Goal: Task Accomplishment & Management: Use online tool/utility

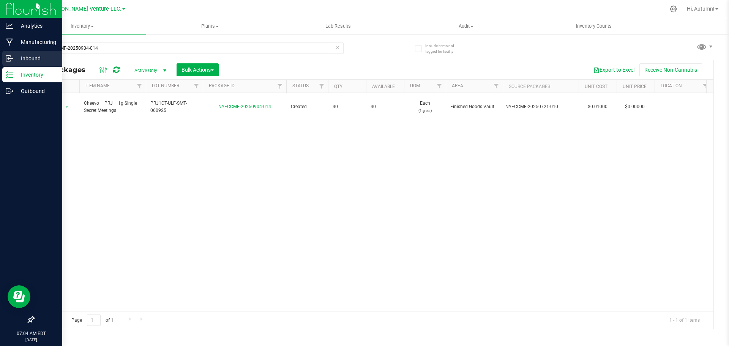
click at [16, 58] on p "Inbound" at bounding box center [36, 58] width 46 height 9
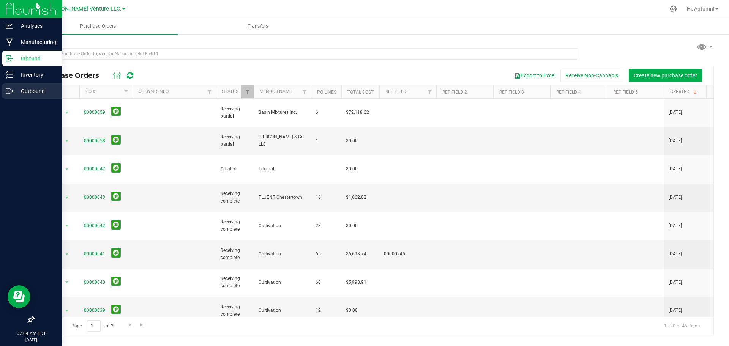
click at [13, 92] on icon at bounding box center [10, 91] width 8 height 8
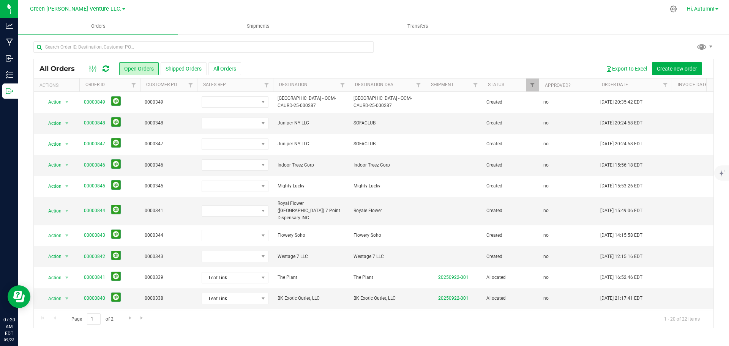
click at [364, 8] on span "Hi, Autumn!" at bounding box center [701, 9] width 28 height 6
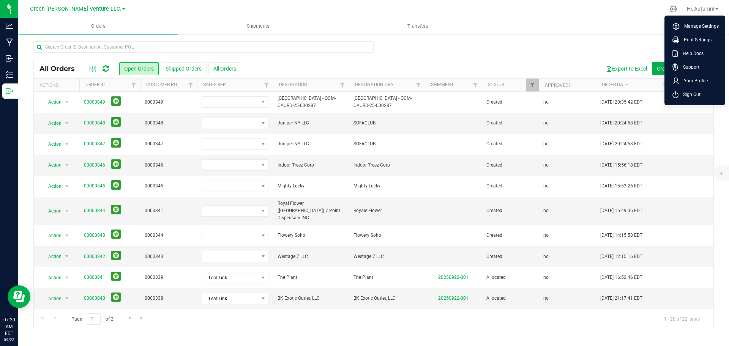
click at [364, 22] on ul "Orders Shipments Transfers" at bounding box center [382, 26] width 729 height 16
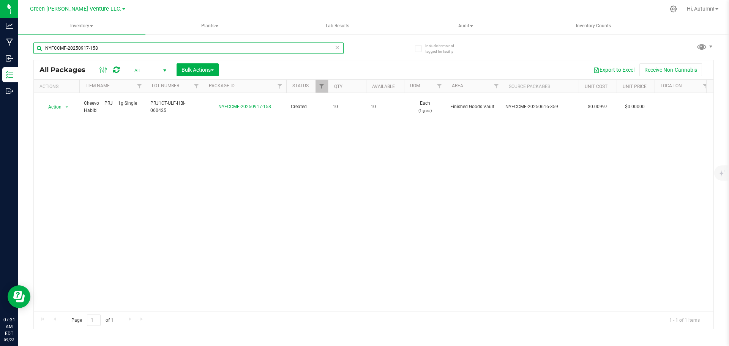
click at [125, 50] on input "NYFCCMF-20250917-158" at bounding box center [188, 48] width 310 height 11
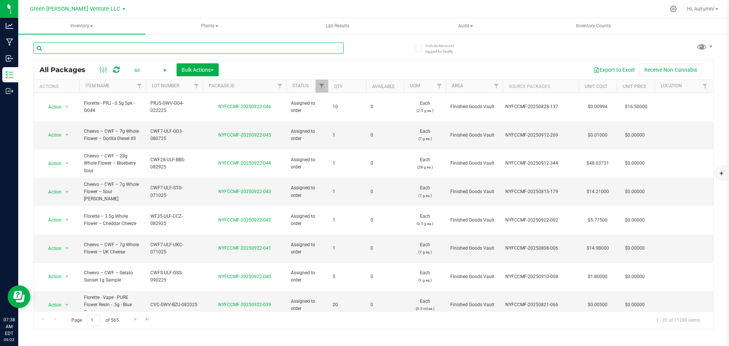
click at [129, 53] on input "text" at bounding box center [188, 48] width 310 height 11
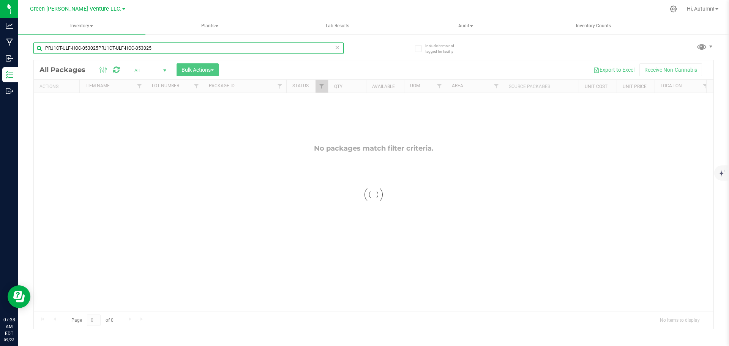
drag, startPoint x: 155, startPoint y: 48, endPoint x: 97, endPoint y: 51, distance: 58.6
click at [97, 51] on input "PRJ1CT-ULF-HOC-053025PRJ1CT-ULF-HOC-053025" at bounding box center [188, 48] width 310 height 11
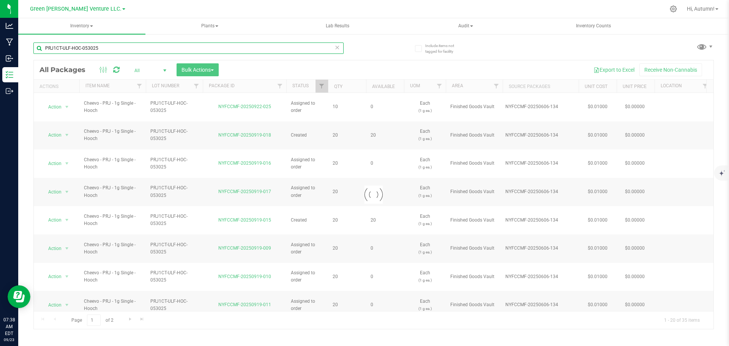
type input "PRJ1CT-ULF-HOC-053025"
click at [323, 83] on span "Filter" at bounding box center [322, 86] width 6 height 6
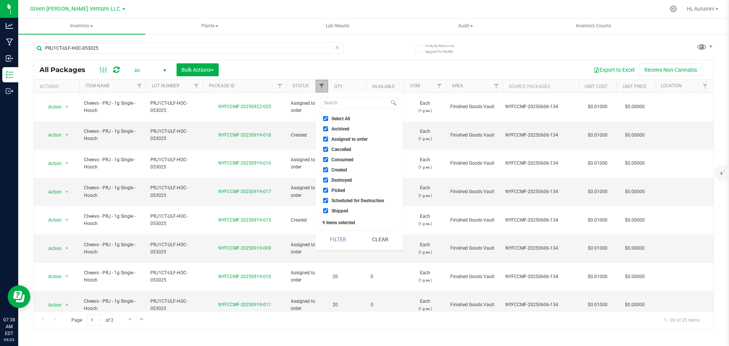
click at [323, 83] on span "Filter" at bounding box center [322, 86] width 6 height 6
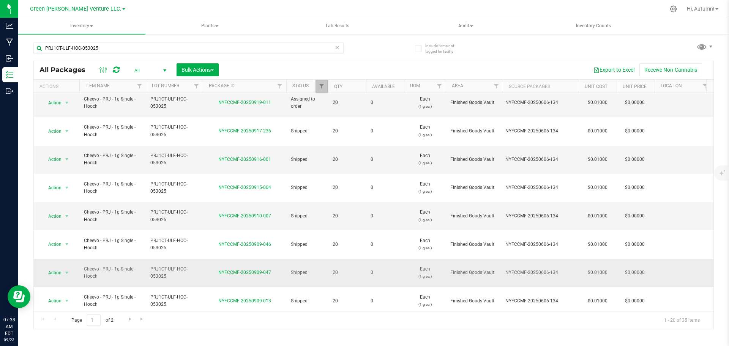
scroll to position [239, 0]
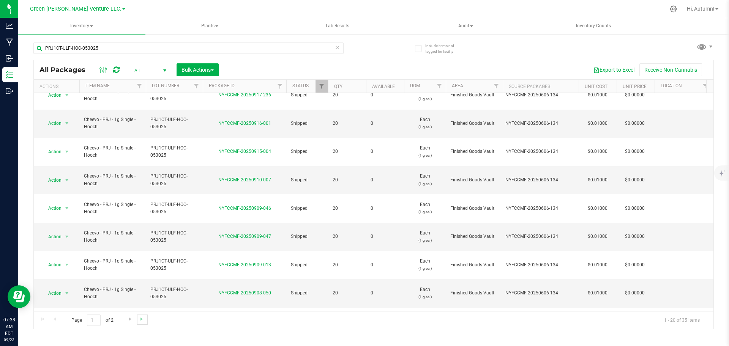
click at [146, 323] on link "Go to the last page" at bounding box center [142, 320] width 11 height 10
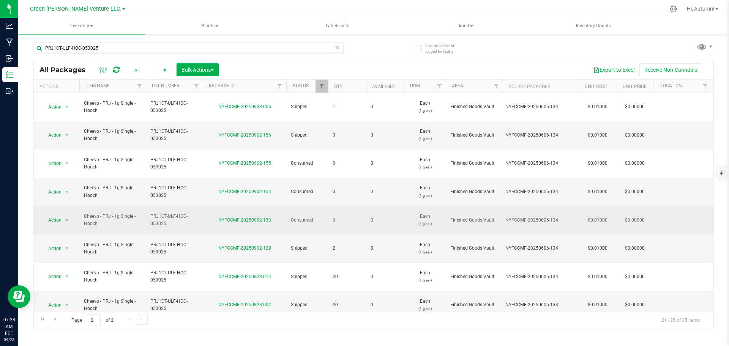
scroll to position [119, 0]
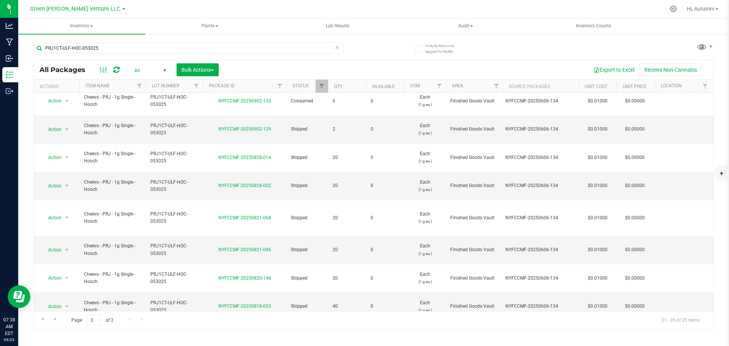
click at [70, 167] on li "Create package" at bounding box center [66, 168] width 49 height 11
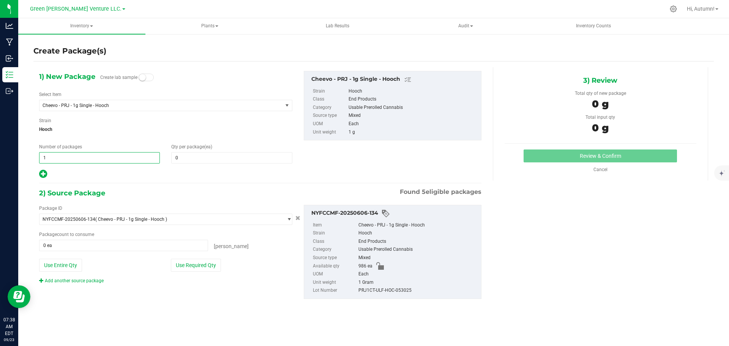
click at [110, 157] on span "1 1" at bounding box center [99, 157] width 121 height 11
click at [126, 127] on span "Hooch" at bounding box center [165, 129] width 253 height 11
click at [81, 159] on span "1 1" at bounding box center [99, 157] width 121 height 11
drag, startPoint x: 196, startPoint y: 156, endPoint x: 111, endPoint y: 146, distance: 85.7
click at [110, 146] on div "Number of packages 1 1 Qty per package (ea)" at bounding box center [165, 154] width 265 height 20
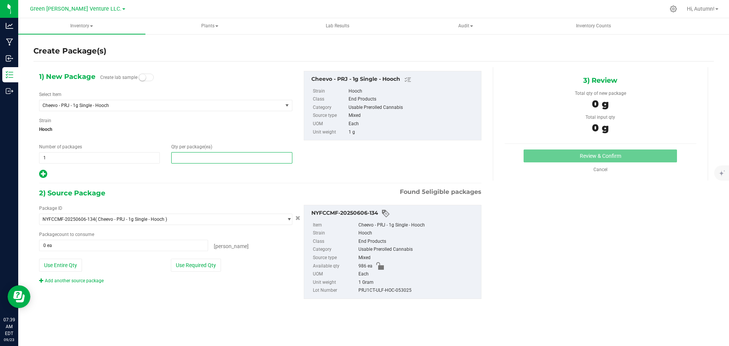
type input "0"
drag, startPoint x: 184, startPoint y: 158, endPoint x: 167, endPoint y: 157, distance: 17.1
click at [167, 157] on div "Qty per package (ea) 0" at bounding box center [232, 154] width 132 height 20
click at [218, 124] on span "Hooch" at bounding box center [165, 129] width 253 height 11
drag, startPoint x: 39, startPoint y: 174, endPoint x: 44, endPoint y: 175, distance: 4.6
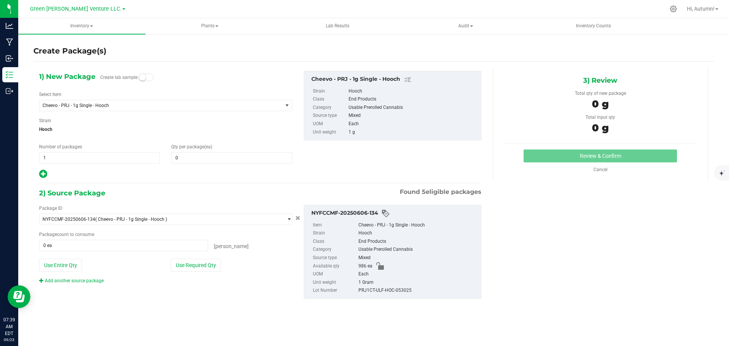
click at [40, 174] on div "1) New Package Create lab sample Select Item Cheevo - PRJ - 1g Single - Hooch -…" at bounding box center [165, 125] width 265 height 108
click at [46, 174] on icon at bounding box center [43, 173] width 8 height 9
type input "0"
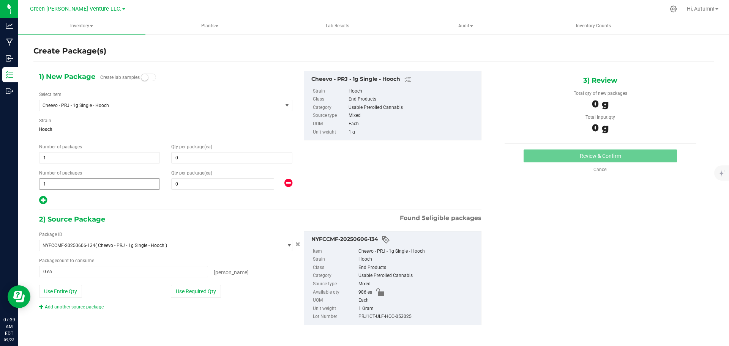
click at [71, 185] on span "1 1" at bounding box center [99, 184] width 121 height 11
click at [241, 184] on span at bounding box center [222, 184] width 103 height 11
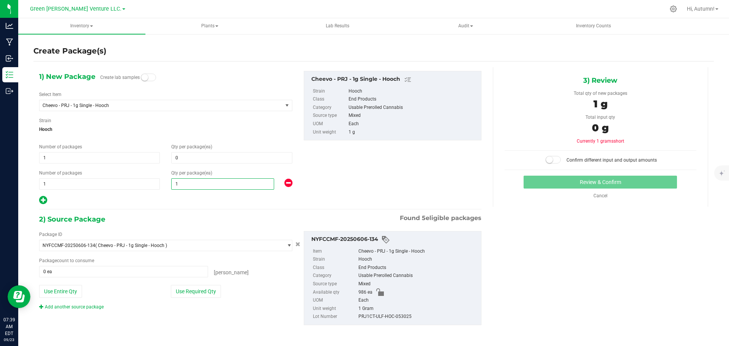
type input "10"
click at [219, 158] on span at bounding box center [231, 157] width 121 height 11
type input "20"
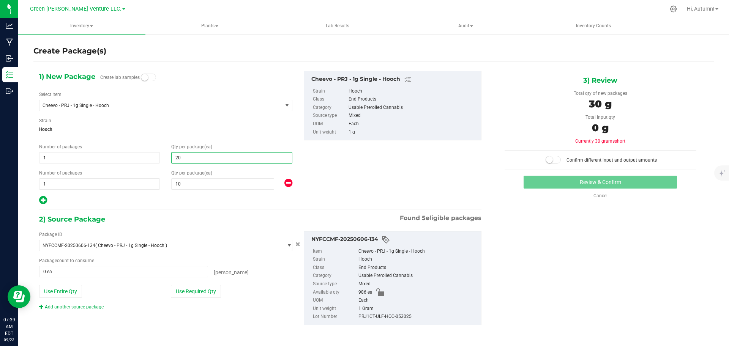
click at [231, 124] on span "Hooch" at bounding box center [165, 129] width 253 height 11
click at [195, 291] on button "Use Required Qty" at bounding box center [196, 291] width 50 height 13
type input "30 ea"
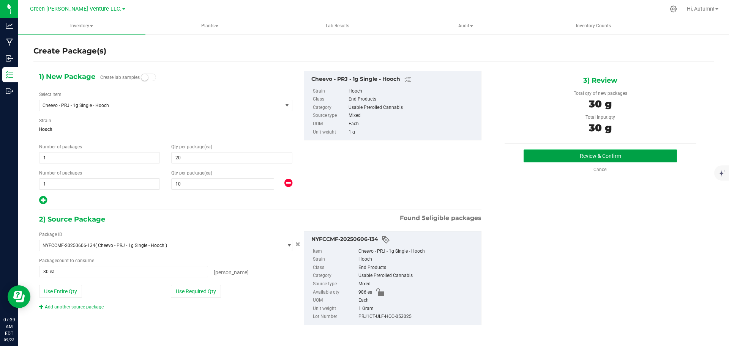
click at [610, 158] on button "Review & Confirm" at bounding box center [600, 156] width 153 height 13
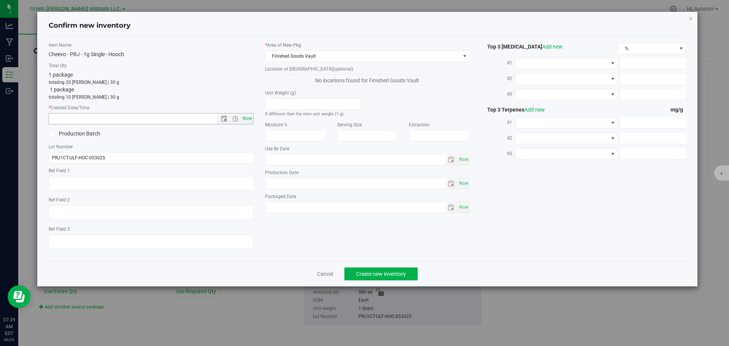
click at [244, 118] on span "Now" at bounding box center [247, 118] width 13 height 11
type input "[DATE] 7:39 AM"
click at [396, 272] on span "Create new inventory" at bounding box center [381, 274] width 50 height 6
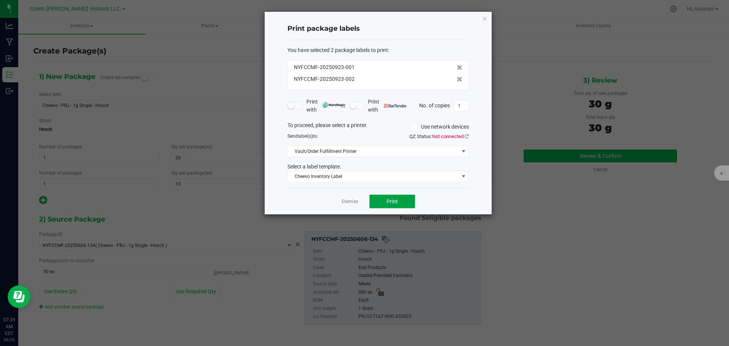
click at [395, 202] on span "Print" at bounding box center [392, 202] width 11 height 6
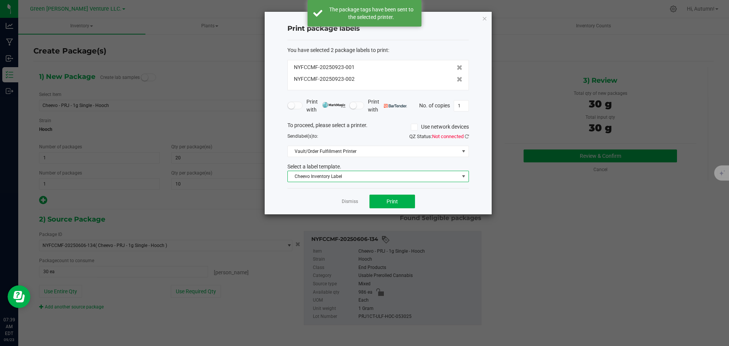
click at [424, 179] on span "Cheevo Inventory Label" at bounding box center [373, 176] width 171 height 11
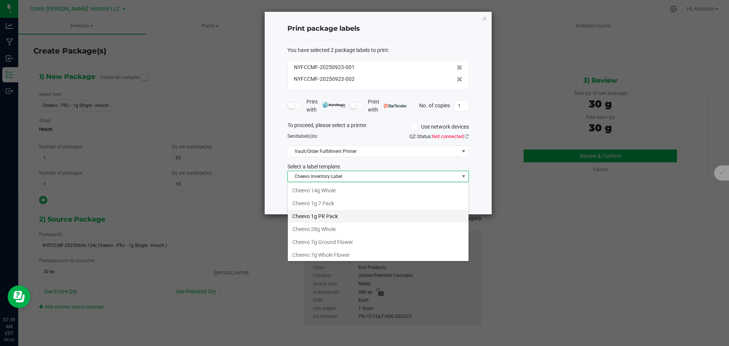
click at [353, 218] on li "Cheevo 1g PR Pack" at bounding box center [378, 216] width 181 height 13
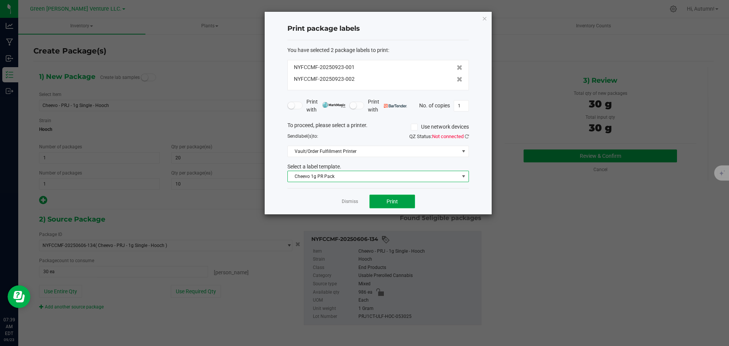
click at [400, 201] on button "Print" at bounding box center [393, 202] width 46 height 14
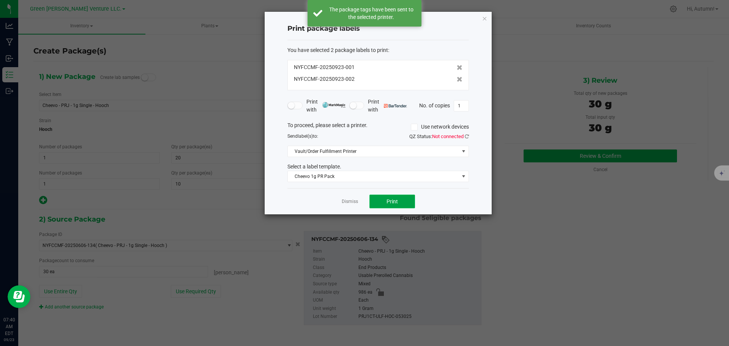
click at [400, 201] on button "Print" at bounding box center [393, 202] width 46 height 14
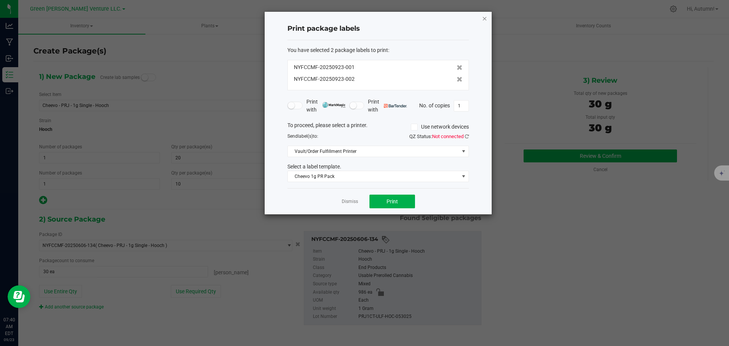
click at [484, 21] on icon "button" at bounding box center [484, 18] width 5 height 9
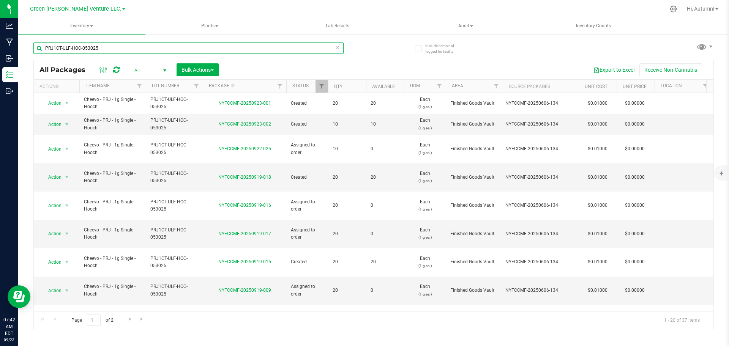
click at [319, 52] on input "PRJ1CT-ULF-HOC-053025" at bounding box center [188, 48] width 310 height 11
type input "P"
type input "secret meetings"
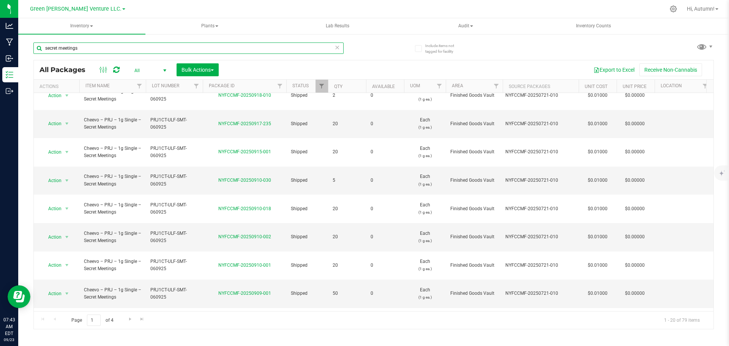
scroll to position [239, 0]
click at [95, 319] on input "1" at bounding box center [94, 321] width 14 height 12
type input "1"
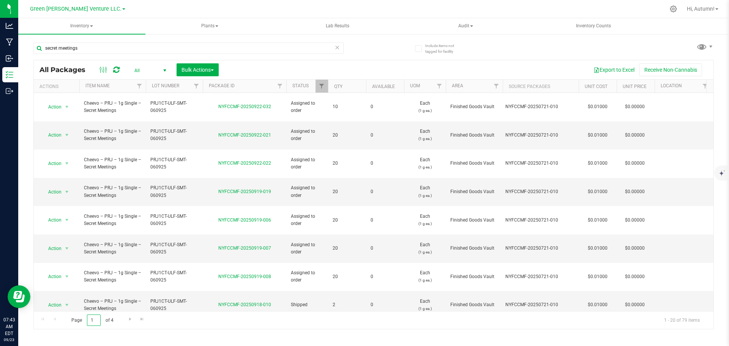
click at [96, 322] on input "1" at bounding box center [94, 321] width 14 height 12
type input "1"
click at [95, 318] on input "1" at bounding box center [94, 321] width 14 height 12
type input "4."
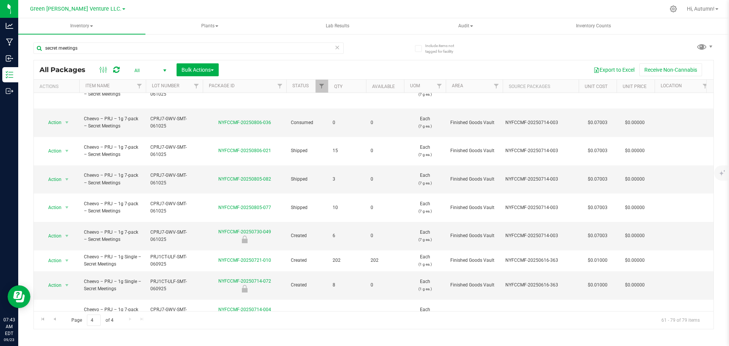
scroll to position [201, 0]
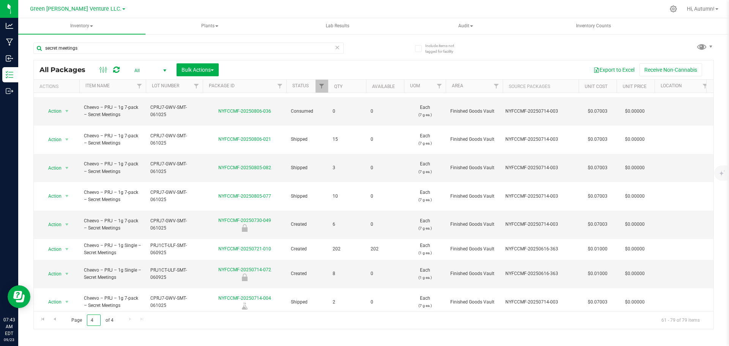
click at [96, 320] on input "4" at bounding box center [94, 321] width 14 height 12
type input "3"
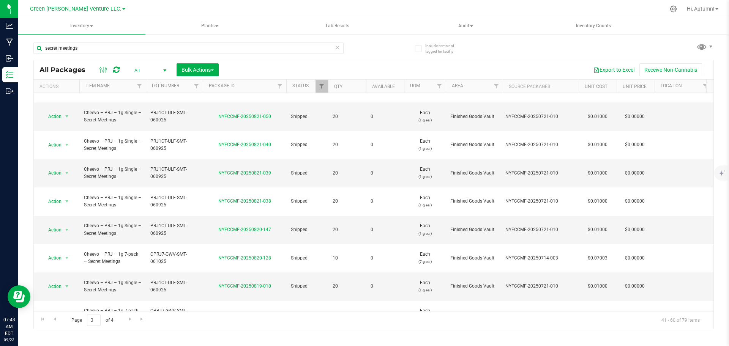
scroll to position [239, 0]
click at [100, 322] on input "3" at bounding box center [94, 321] width 14 height 12
type input "2"
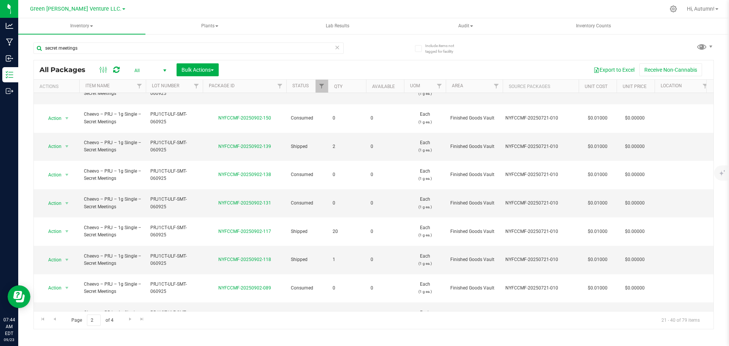
scroll to position [217, 0]
click at [53, 323] on link "Go to the previous page" at bounding box center [54, 320] width 11 height 10
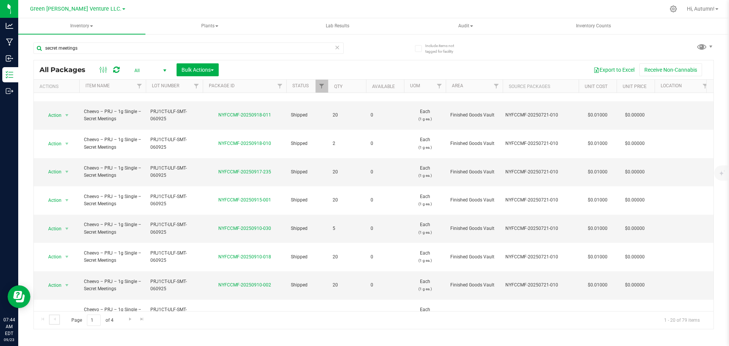
scroll to position [239, 0]
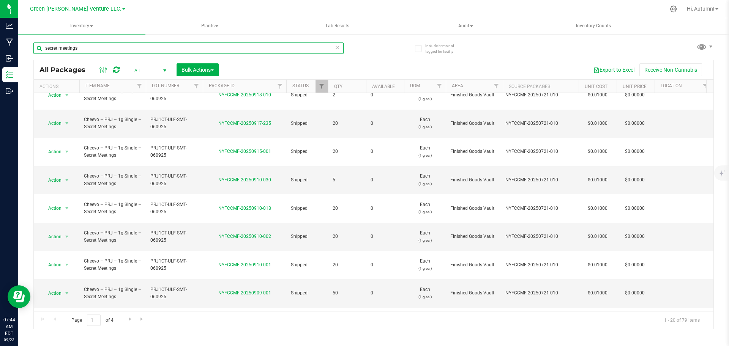
click at [125, 48] on input "secret meetings" at bounding box center [188, 48] width 310 height 11
type input "s"
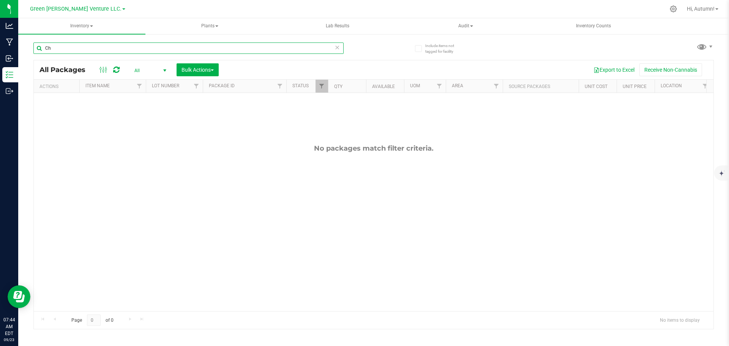
type input "C"
click at [55, 49] on input "sectet meetings" at bounding box center [188, 48] width 310 height 11
type input "secret meetings"
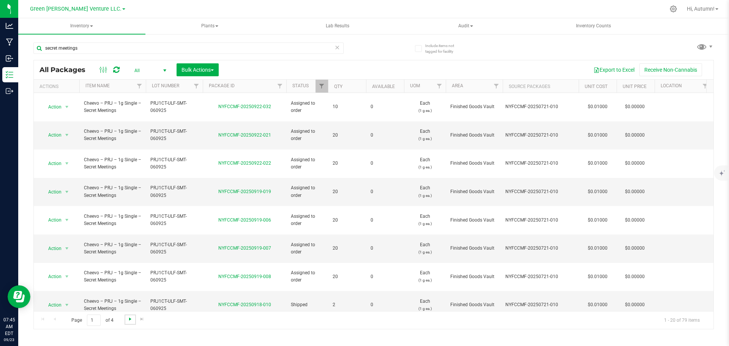
click at [127, 319] on span "Go to the next page" at bounding box center [130, 319] width 6 height 6
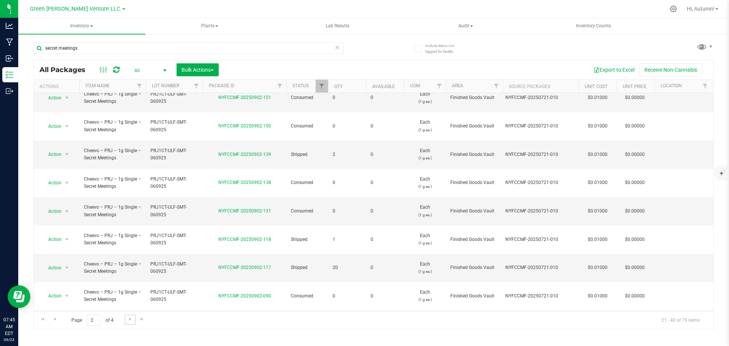
scroll to position [217, 0]
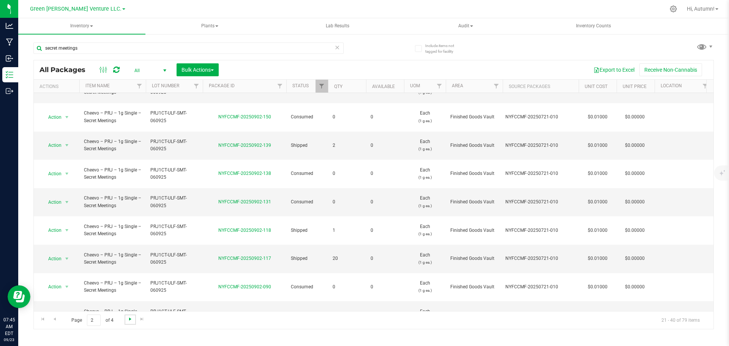
click at [130, 320] on span "Go to the next page" at bounding box center [130, 319] width 6 height 6
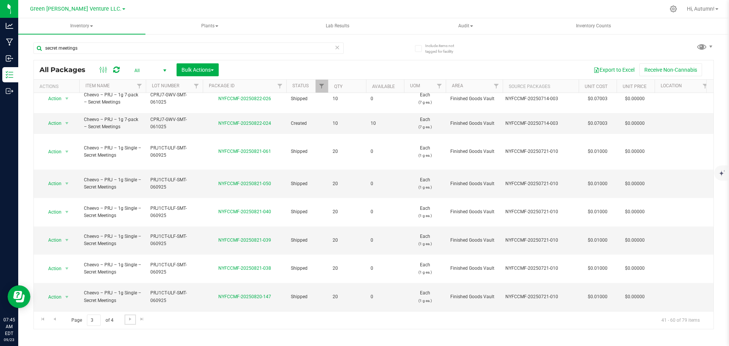
scroll to position [239, 0]
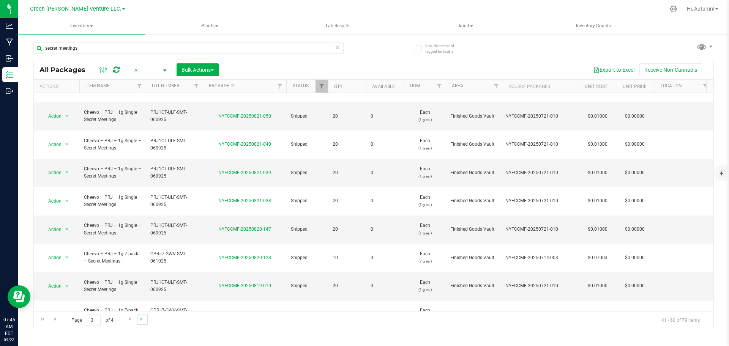
click at [138, 321] on link "Go to the last page" at bounding box center [142, 320] width 11 height 10
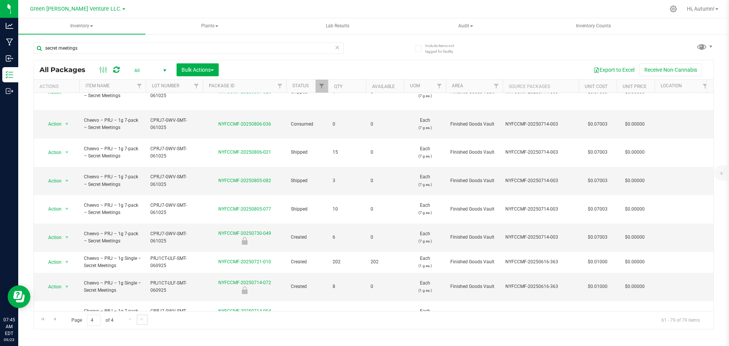
scroll to position [201, 0]
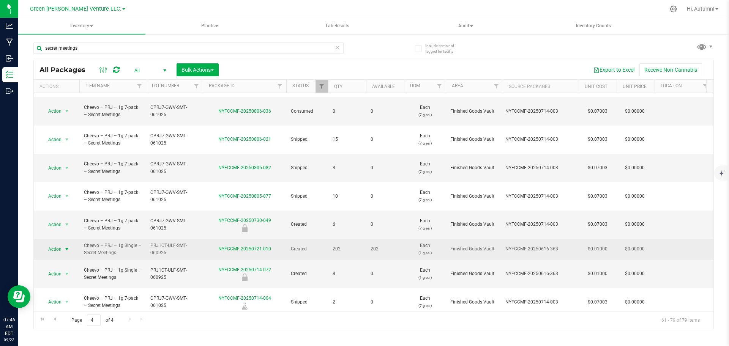
click at [60, 244] on span "Action" at bounding box center [51, 249] width 21 height 11
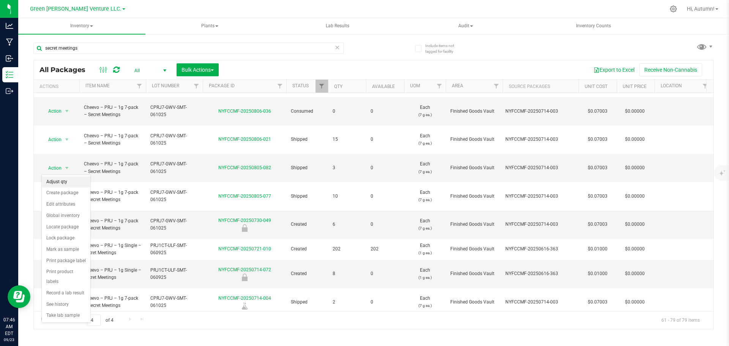
click at [63, 182] on li "Adjust qty" at bounding box center [66, 182] width 49 height 11
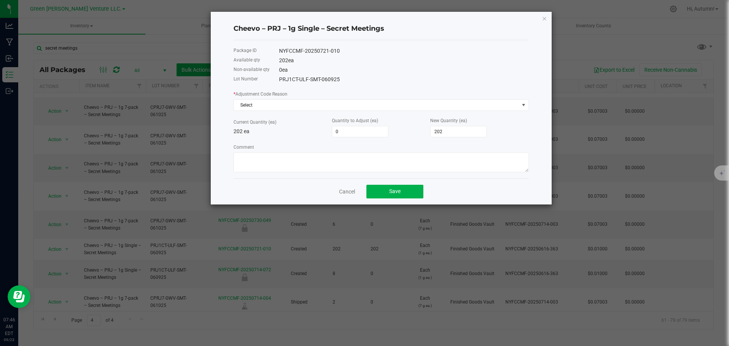
click at [548, 44] on div "Cheevo – PRJ – 1g Single – Secret Meetings Package ID NYFCCMF-20250721-010 Avai…" at bounding box center [381, 108] width 341 height 193
click at [546, 20] on icon "button" at bounding box center [544, 18] width 5 height 9
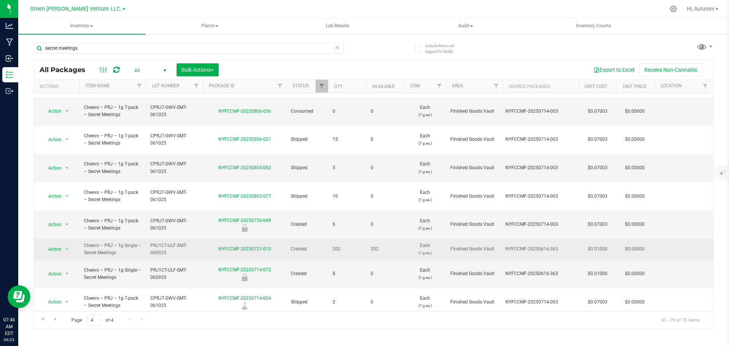
click at [51, 239] on td "Action Action Adjust qty Create package Edit attributes Global inventory Locate…" at bounding box center [57, 249] width 46 height 21
click at [59, 244] on span "Action" at bounding box center [51, 249] width 21 height 11
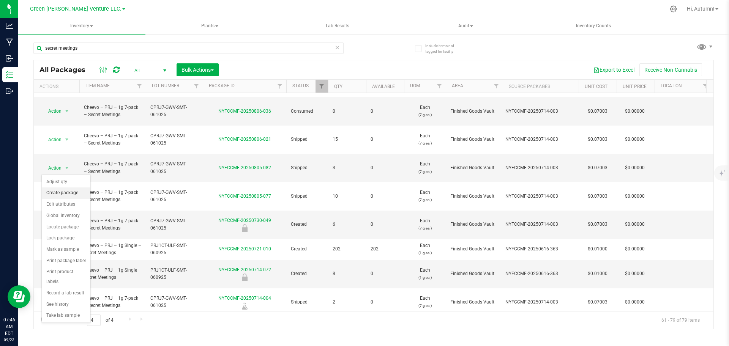
click at [67, 192] on li "Create package" at bounding box center [66, 193] width 49 height 11
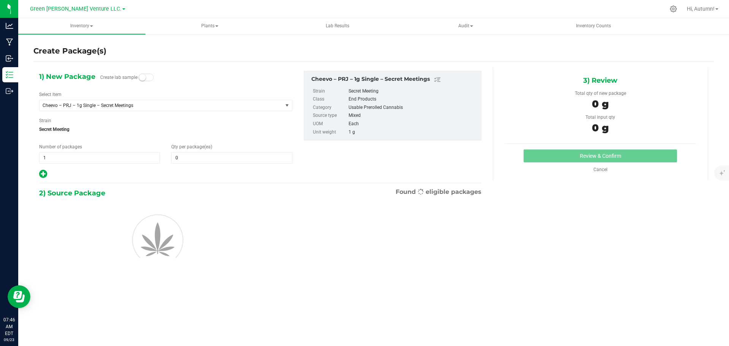
type input "0"
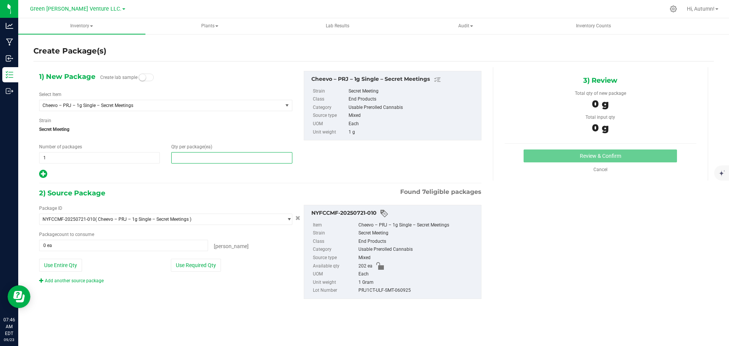
click at [190, 158] on span at bounding box center [231, 157] width 121 height 11
type input "20"
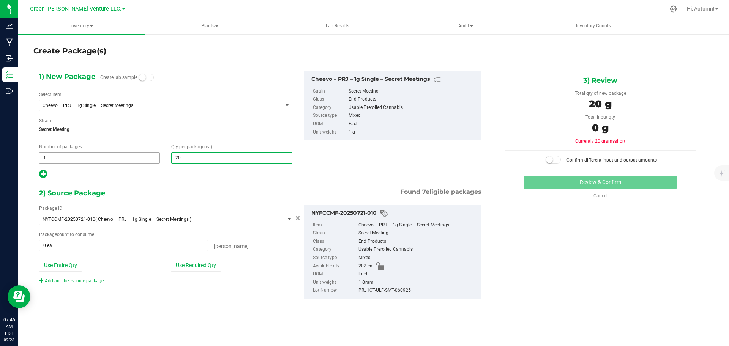
type input "20"
click at [122, 159] on span "1 1" at bounding box center [99, 157] width 121 height 11
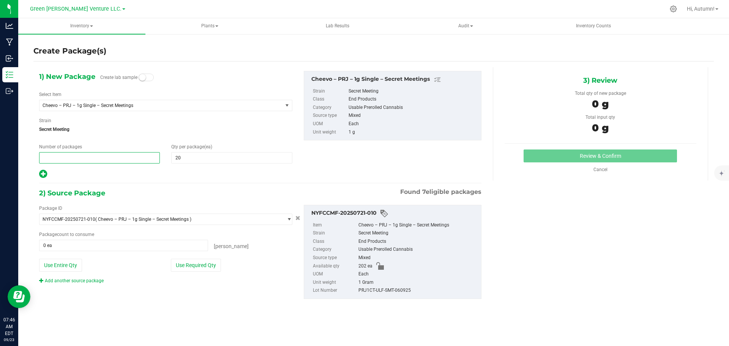
type input "2"
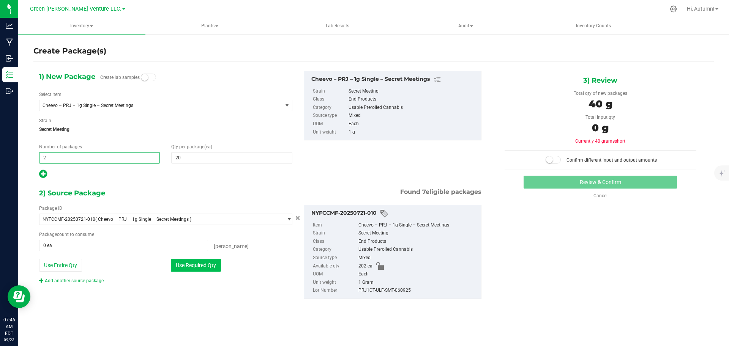
type input "2"
click at [201, 261] on button "Use Required Qty" at bounding box center [196, 265] width 50 height 13
type input "40 ea"
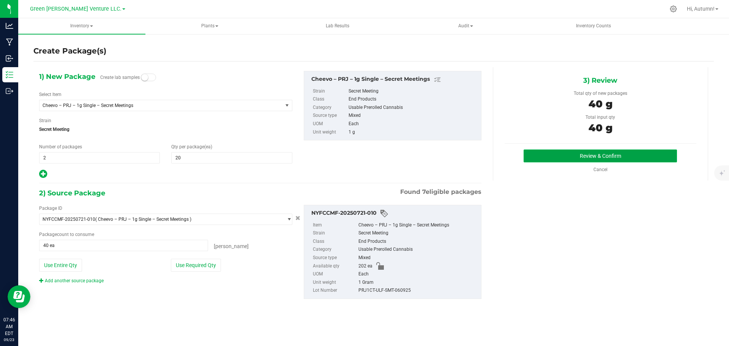
click at [630, 162] on button "Review & Confirm" at bounding box center [600, 156] width 153 height 13
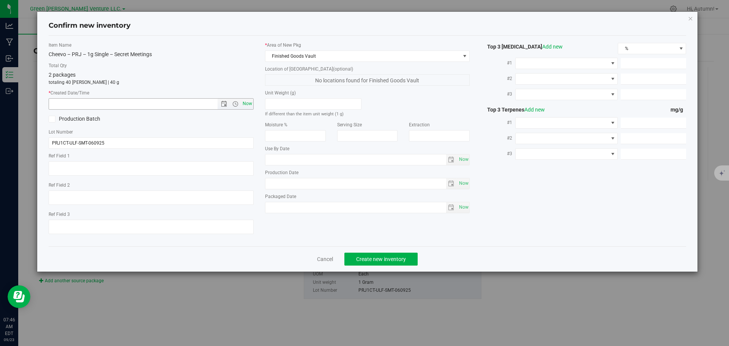
click at [248, 106] on span "Now" at bounding box center [247, 103] width 13 height 11
type input "[DATE] 7:46 AM"
click at [375, 254] on button "Create new inventory" at bounding box center [381, 259] width 73 height 13
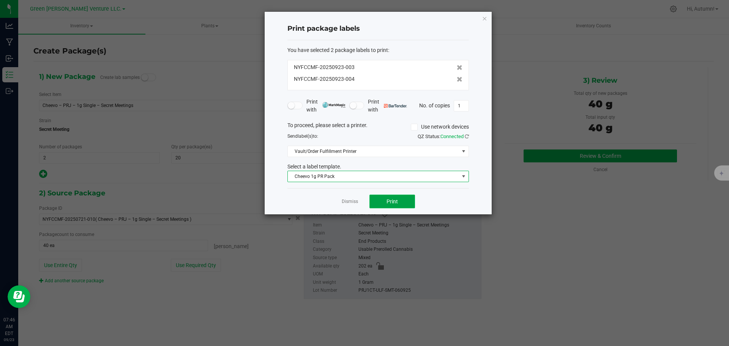
click at [392, 202] on span "Print" at bounding box center [392, 202] width 11 height 6
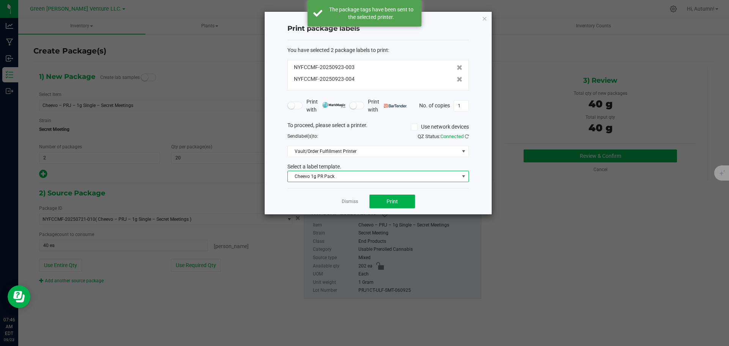
click at [464, 178] on span at bounding box center [464, 177] width 6 height 6
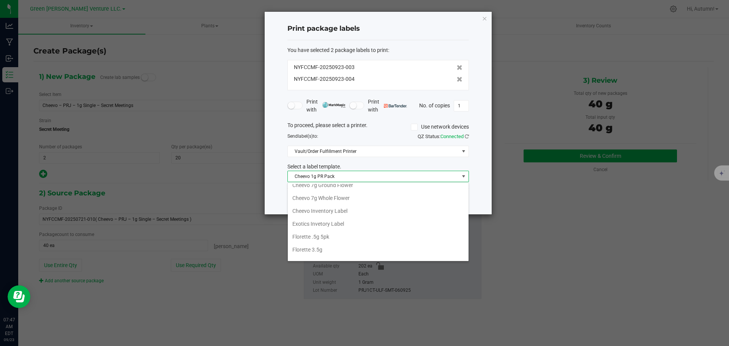
scroll to position [58, 0]
click at [365, 216] on li "Cheevo Inventory Label" at bounding box center [378, 210] width 181 height 13
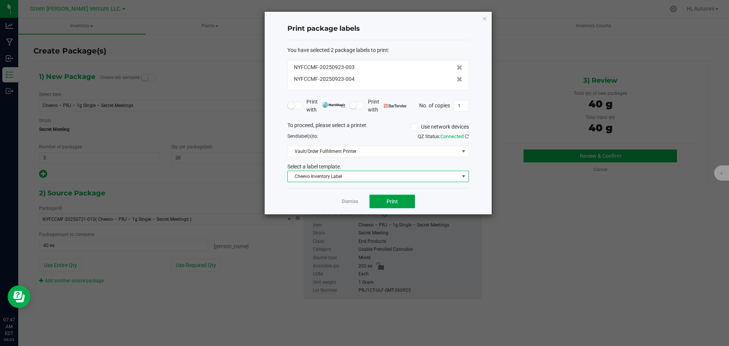
click at [404, 203] on button "Print" at bounding box center [393, 202] width 46 height 14
click at [486, 20] on icon "button" at bounding box center [484, 18] width 5 height 9
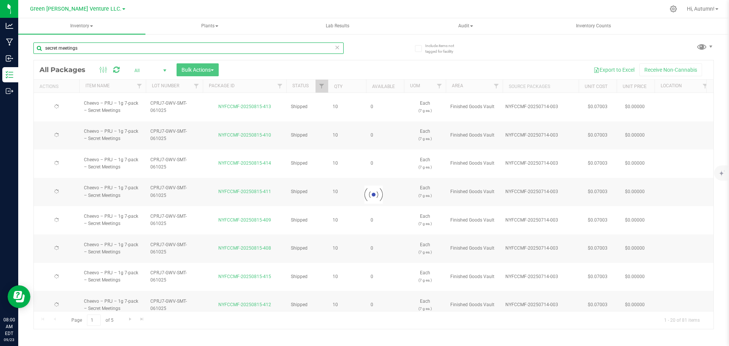
click at [106, 46] on input "secret meetings" at bounding box center [188, 48] width 310 height 11
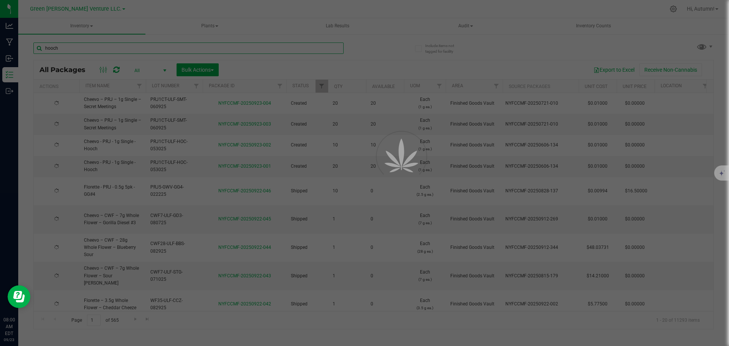
type input "hooch"
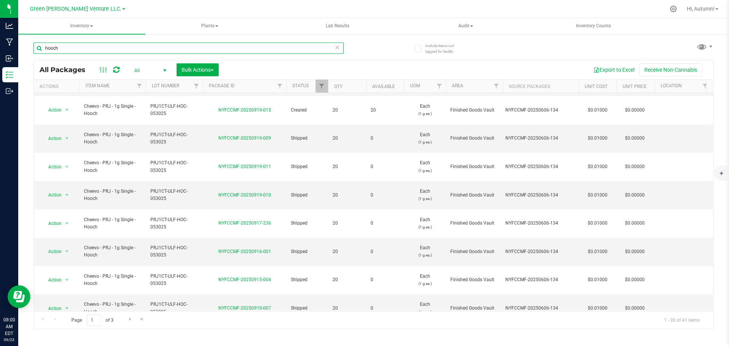
scroll to position [239, 0]
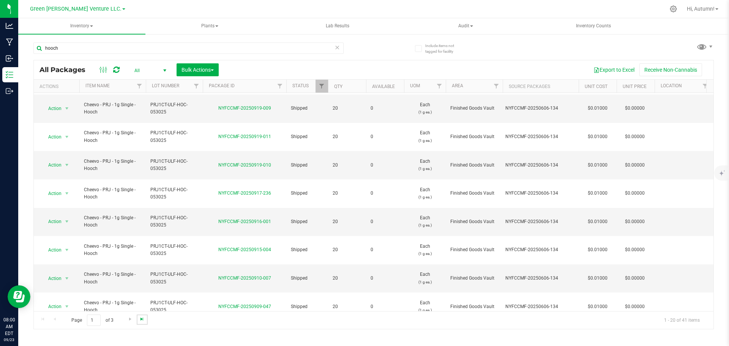
click at [144, 318] on span "Go to the last page" at bounding box center [142, 319] width 6 height 6
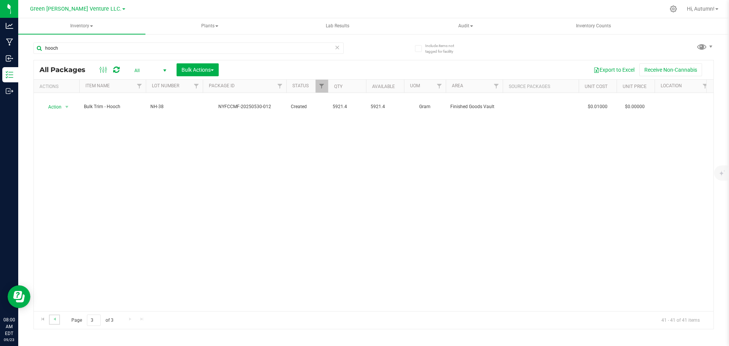
click at [59, 320] on link "Go to the previous page" at bounding box center [54, 320] width 11 height 10
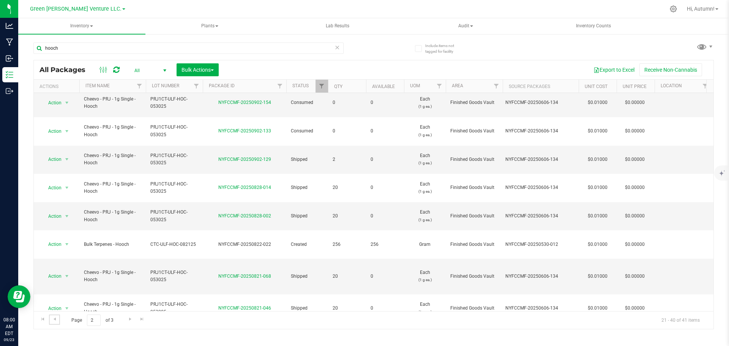
scroll to position [221, 0]
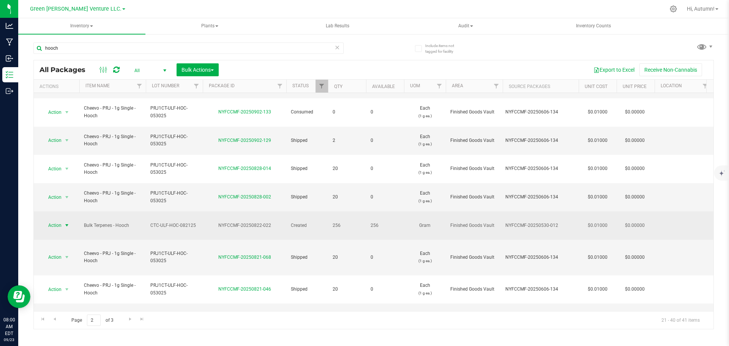
click at [62, 220] on span "select" at bounding box center [66, 225] width 9 height 11
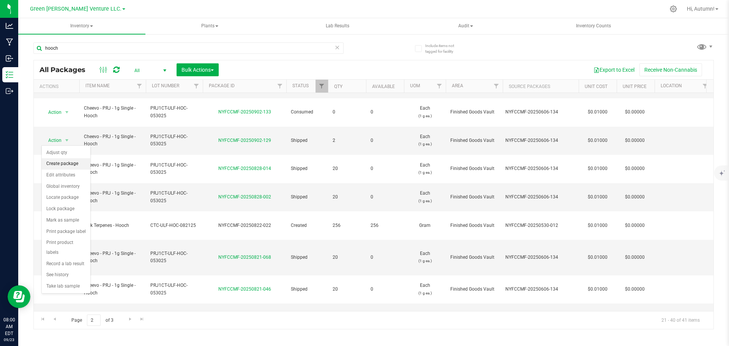
click at [68, 166] on li "Create package" at bounding box center [66, 163] width 49 height 11
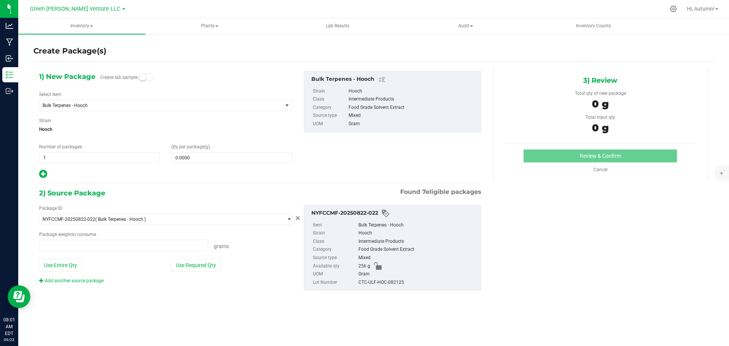
type input "0.0000 g"
click at [74, 161] on span "1 1" at bounding box center [99, 157] width 121 height 11
type input "2"
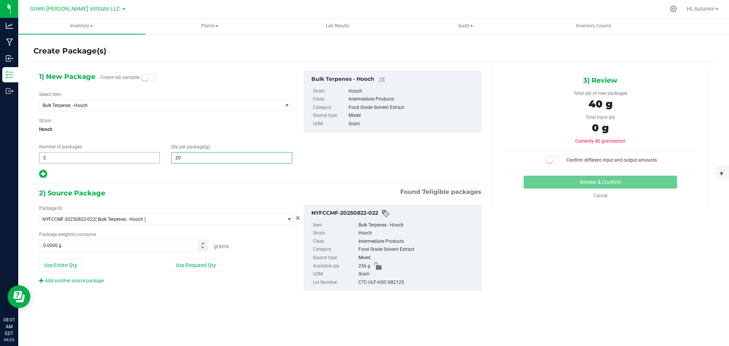
type input "20"
type input "20.0000"
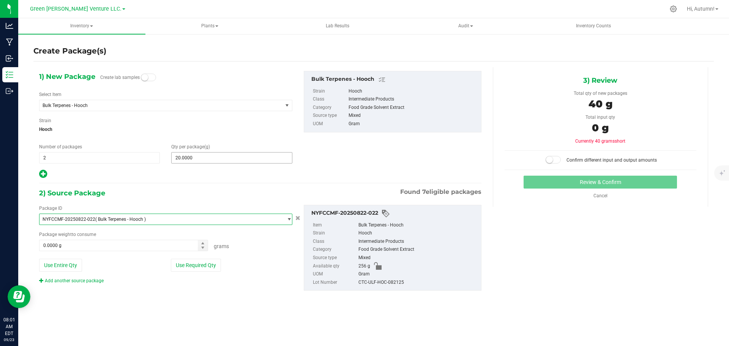
click at [200, 155] on span "20.0000 20" at bounding box center [231, 157] width 121 height 11
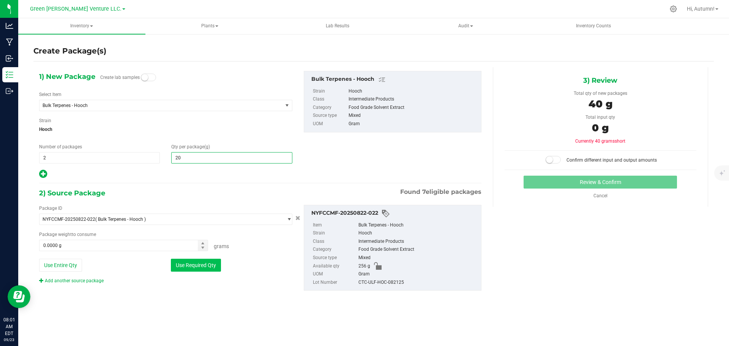
click at [190, 262] on button "Use Required Qty" at bounding box center [196, 265] width 50 height 13
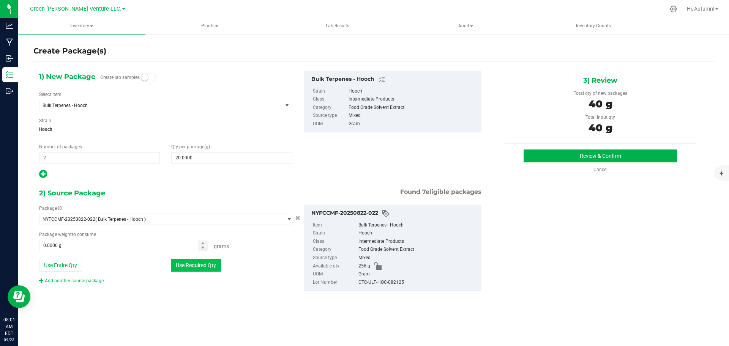
type input "40.0000 g"
click at [596, 157] on button "Review & Confirm" at bounding box center [600, 156] width 153 height 13
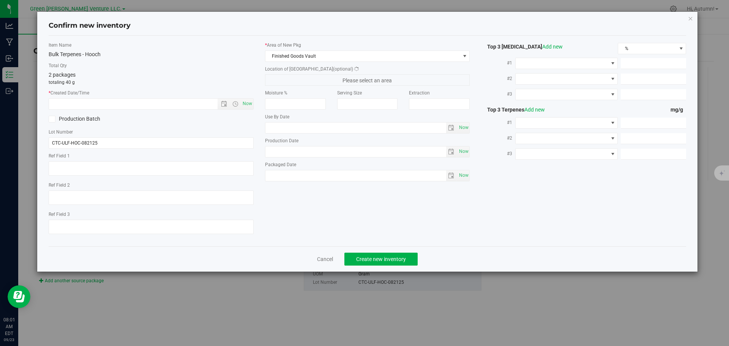
type input "[DATE]"
click at [242, 102] on span "Now" at bounding box center [247, 103] width 13 height 11
type input "[DATE] 8:01 AM"
click at [395, 257] on span "Create new inventory" at bounding box center [381, 259] width 50 height 6
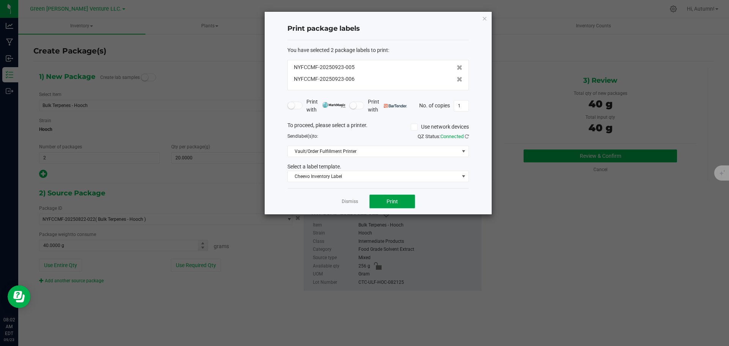
click at [397, 207] on button "Print" at bounding box center [393, 202] width 46 height 14
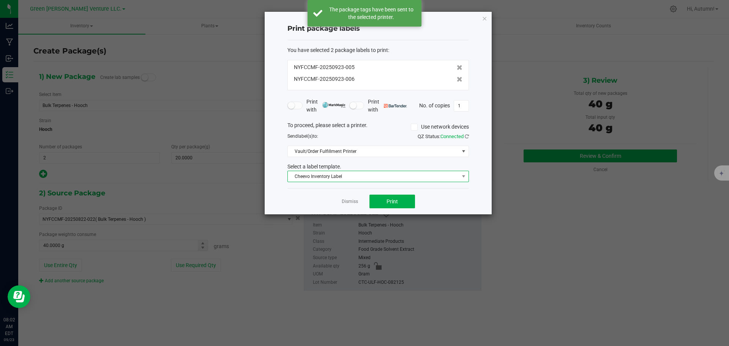
click at [425, 179] on span "Cheevo Inventory Label" at bounding box center [373, 176] width 171 height 11
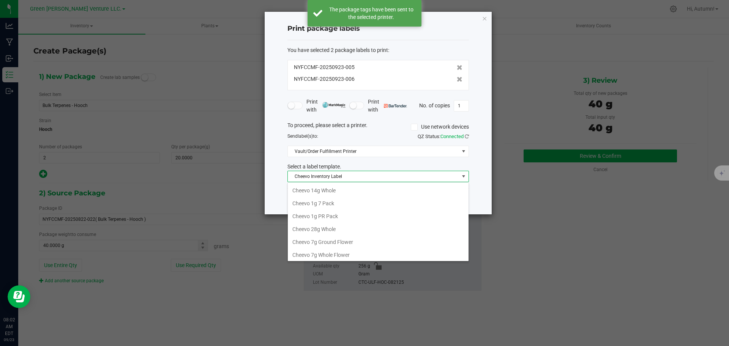
scroll to position [11, 182]
click at [344, 209] on li "Cheevo 28g Whole" at bounding box center [378, 215] width 181 height 13
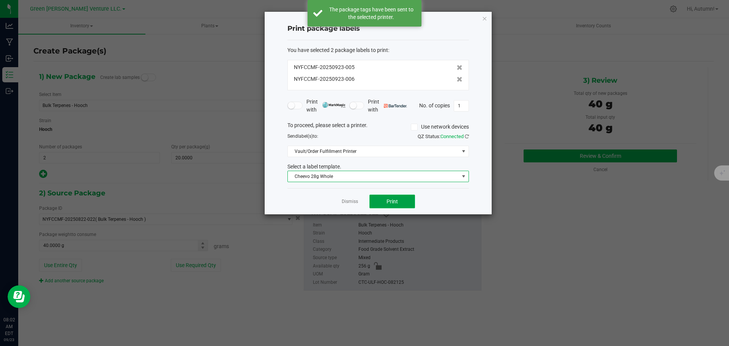
click at [393, 202] on span "Print" at bounding box center [392, 202] width 11 height 6
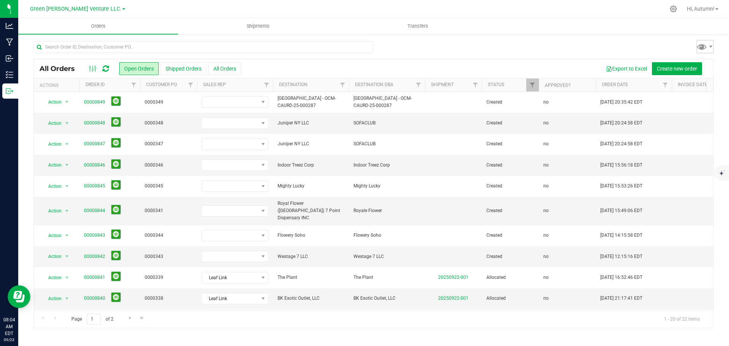
drag, startPoint x: 701, startPoint y: 38, endPoint x: 688, endPoint y: 23, distance: 18.9
click at [691, 32] on outbound "Orders Shipments Transfers All Orders Open Orders Shipped Orders" at bounding box center [373, 177] width 711 height 318
click at [667, 8] on div at bounding box center [673, 9] width 19 height 16
click at [671, 13] on div at bounding box center [673, 9] width 19 height 16
click at [694, 9] on span "Hi, Autumn!" at bounding box center [701, 9] width 28 height 6
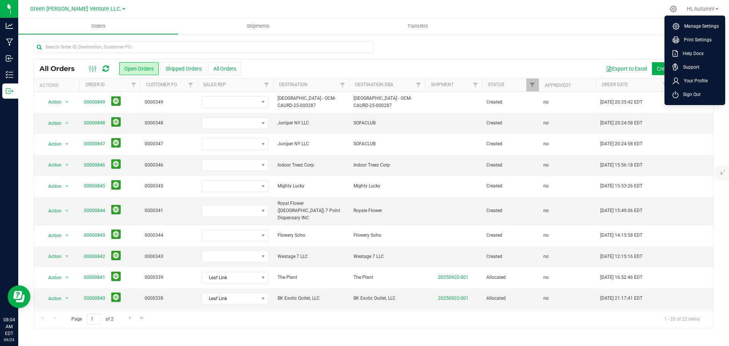
click at [685, 103] on ul "Manage Settings Print Settings Help Docs Support Your Profile Sign Out" at bounding box center [695, 61] width 61 height 90
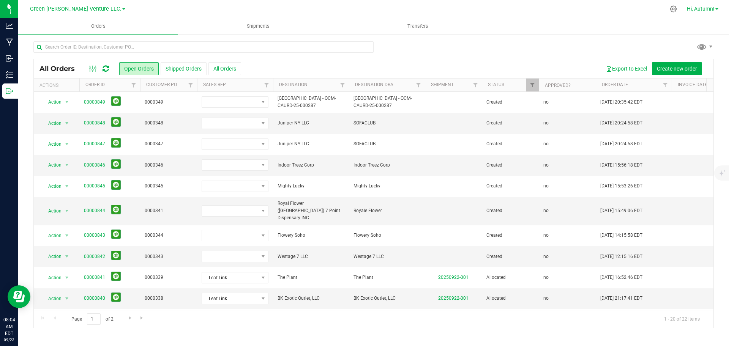
click at [711, 11] on span "Hi, Autumn!" at bounding box center [701, 9] width 28 height 6
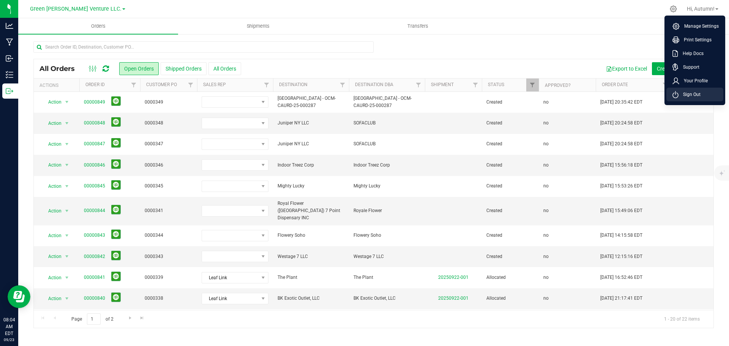
click at [688, 96] on span "Sign Out" at bounding box center [690, 95] width 22 height 8
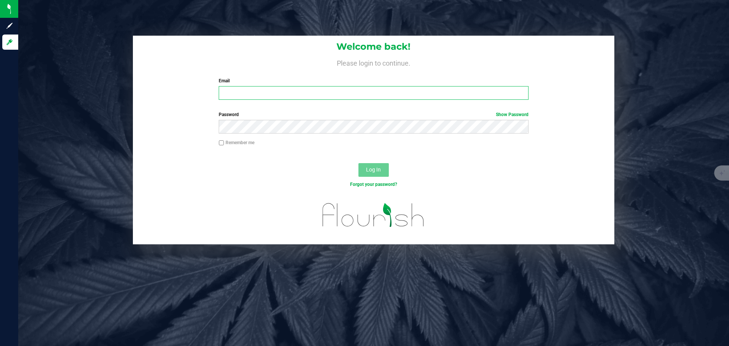
click at [433, 98] on input "Email" at bounding box center [374, 93] width 310 height 14
type input "[PERSON_NAME][EMAIL_ADDRESS][DOMAIN_NAME]"
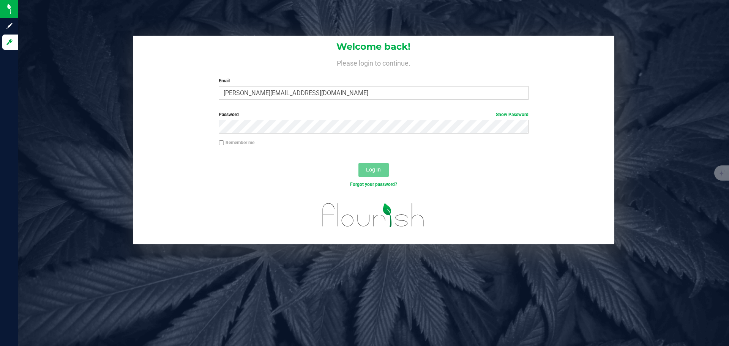
click at [322, 133] on div "Password Show Password" at bounding box center [374, 125] width 482 height 28
click at [359, 163] on button "Log In" at bounding box center [374, 170] width 30 height 14
